Goal: Information Seeking & Learning: Learn about a topic

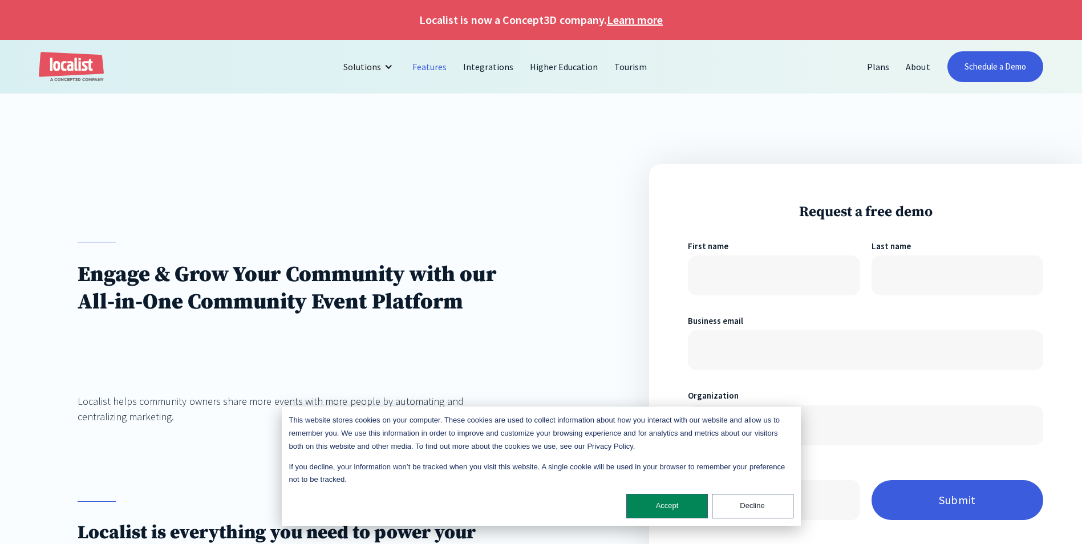
click at [423, 66] on link "Features" at bounding box center [429, 66] width 51 height 27
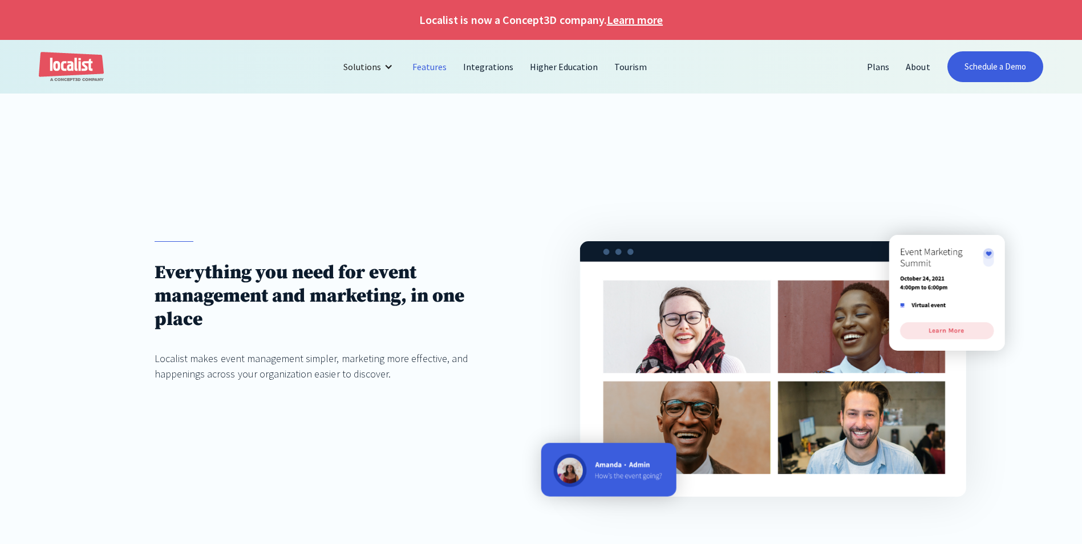
scroll to position [228, 0]
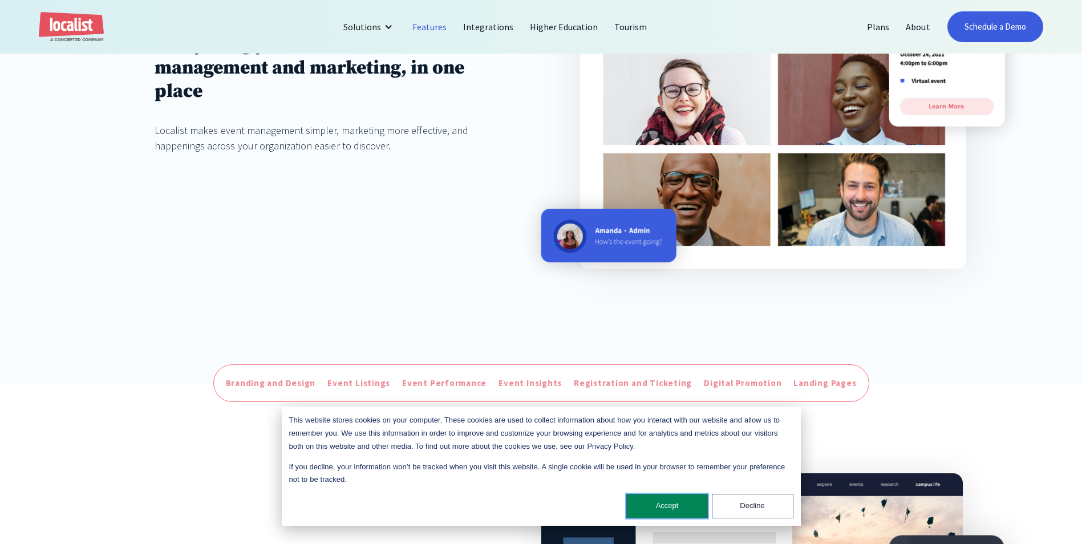
click at [675, 504] on button "Accept" at bounding box center [667, 506] width 82 height 25
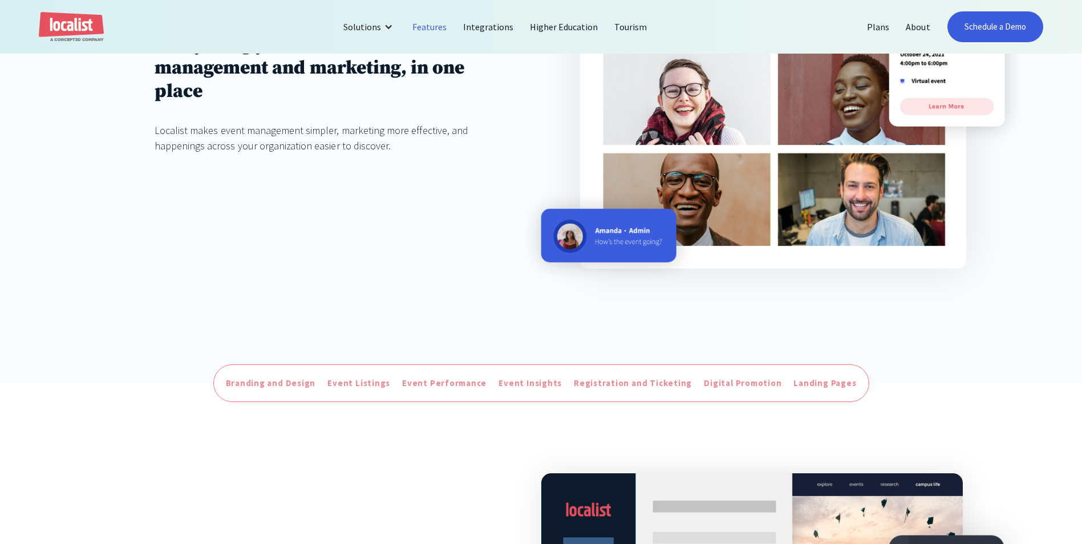
scroll to position [399, 0]
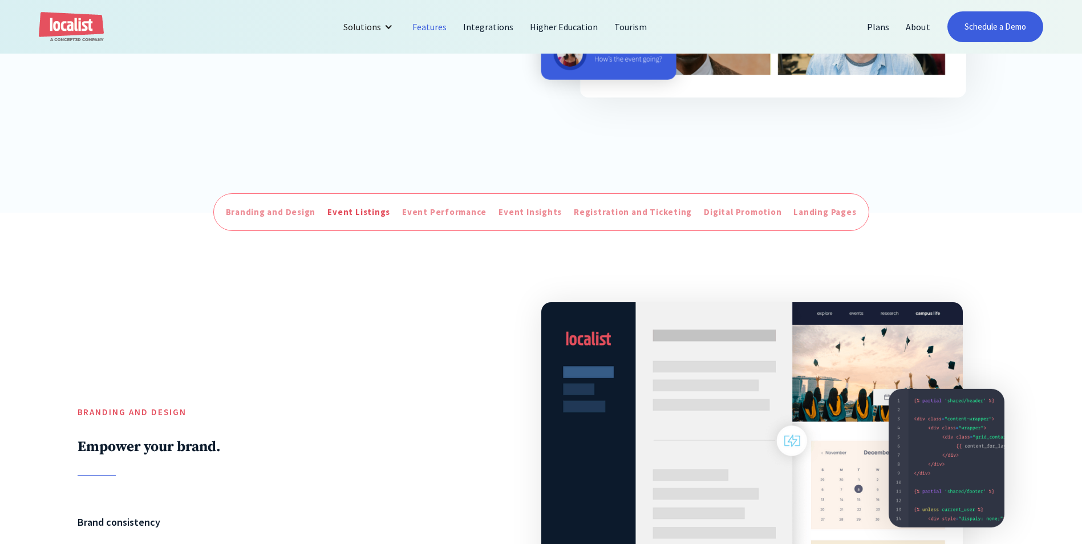
click at [364, 210] on div "Event Listings" at bounding box center [358, 212] width 63 height 13
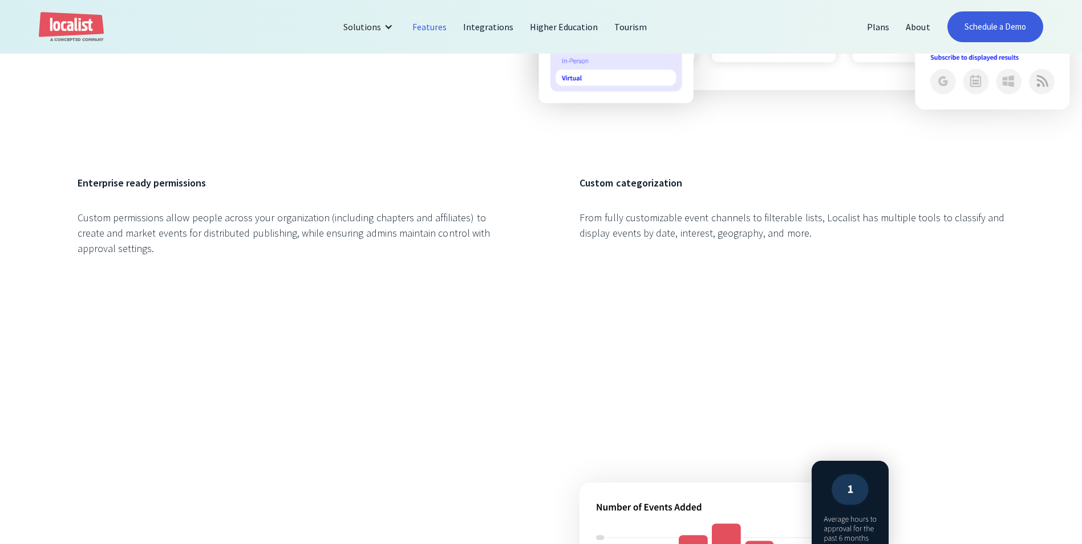
scroll to position [1669, 0]
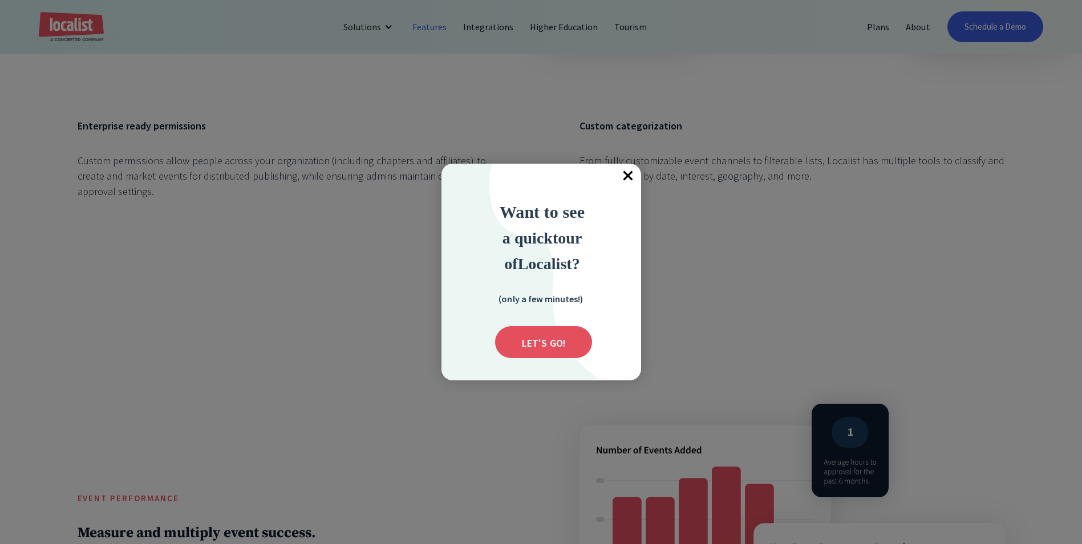
click at [625, 180] on span "×" at bounding box center [628, 176] width 25 height 25
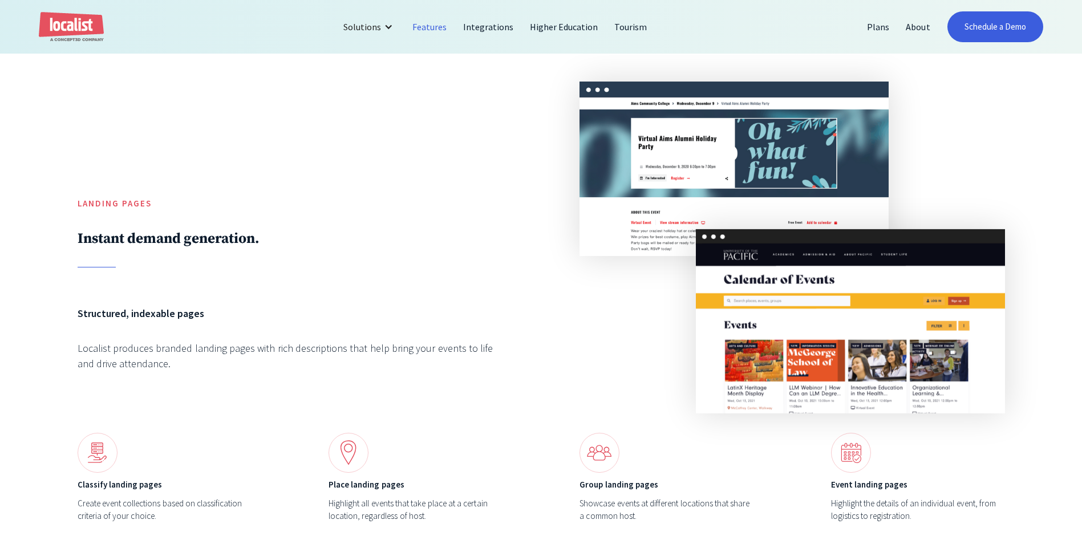
scroll to position [4291, 0]
